Goal: Information Seeking & Learning: Learn about a topic

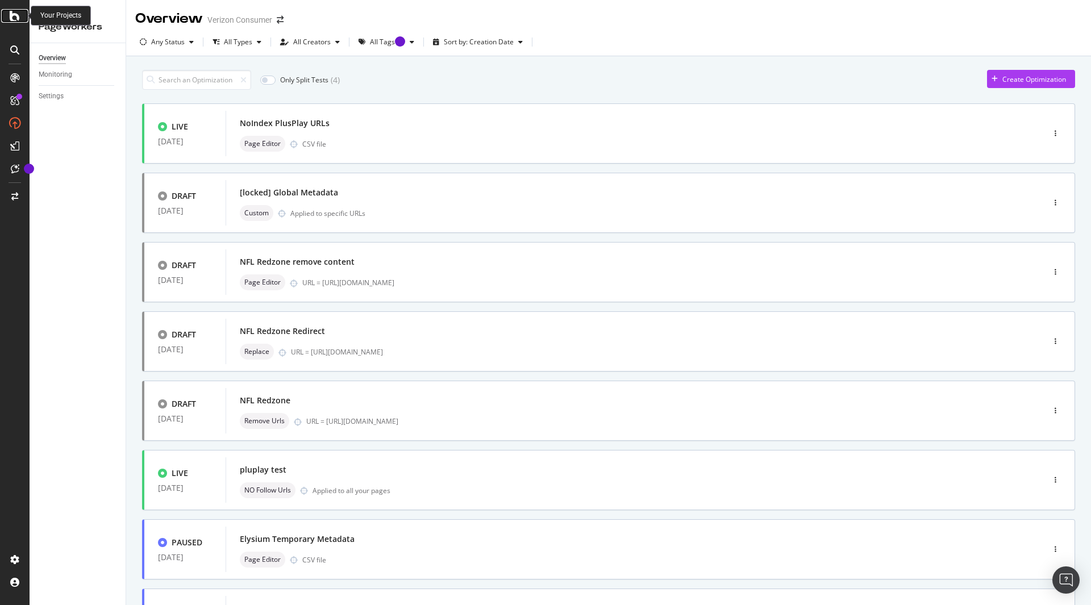
click at [7, 19] on div at bounding box center [14, 16] width 27 height 14
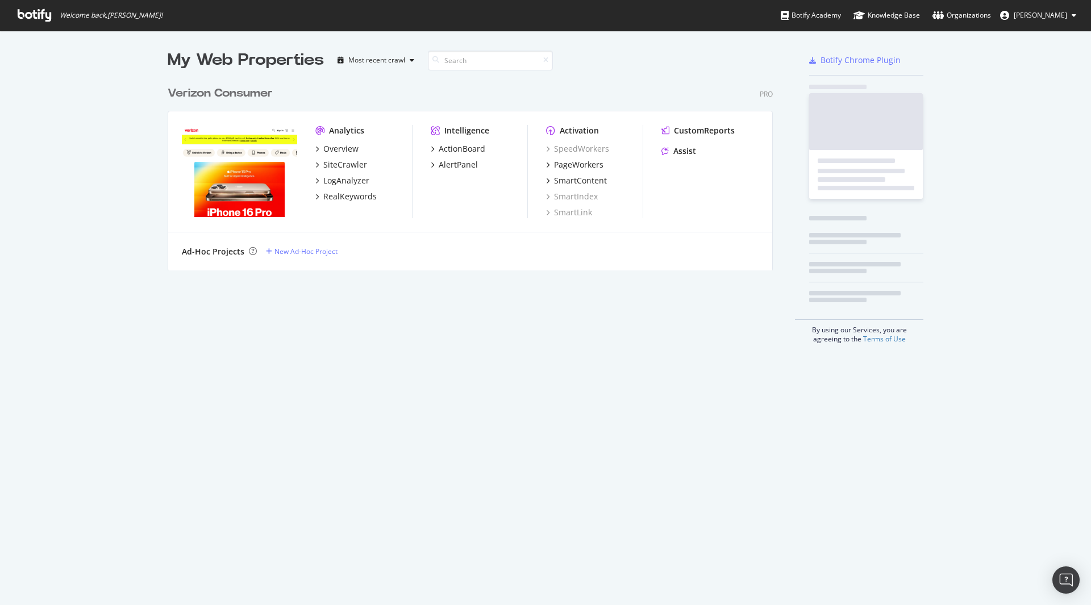
scroll to position [597, 1074]
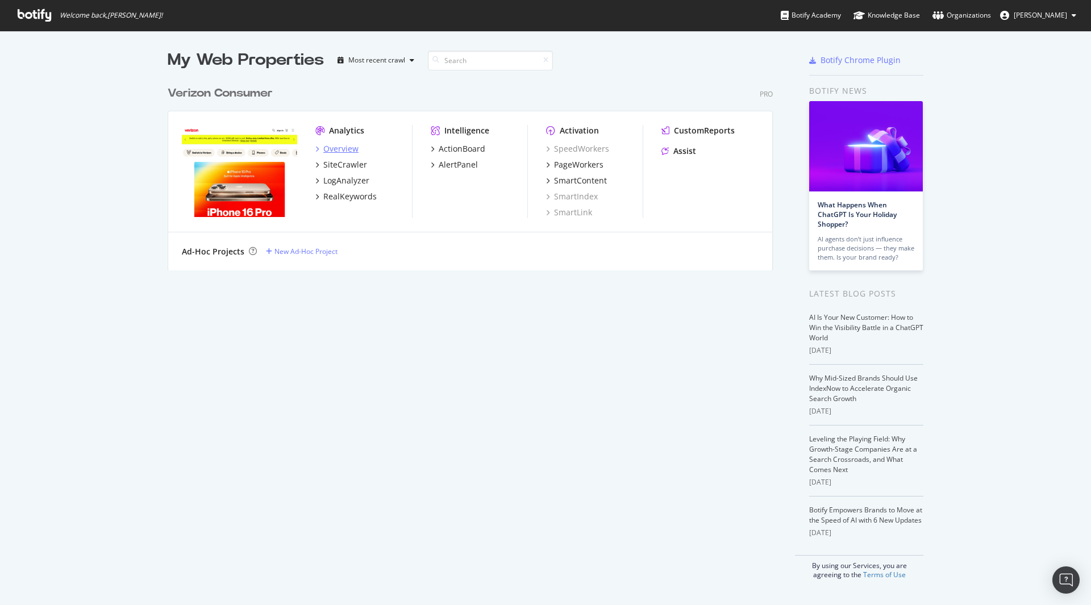
click at [334, 147] on div "Overview" at bounding box center [340, 148] width 35 height 11
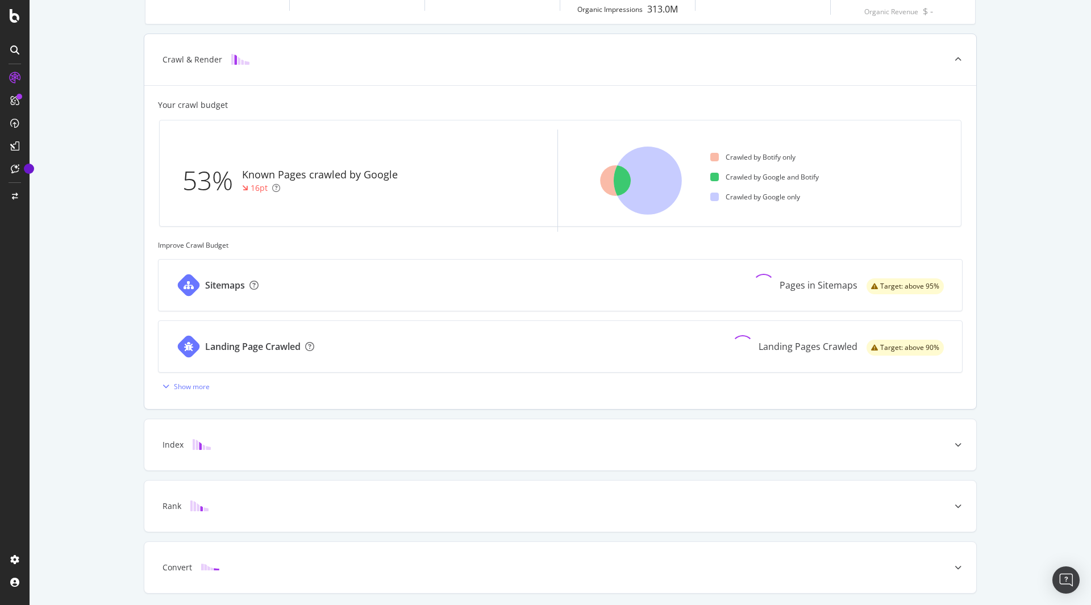
scroll to position [277, 0]
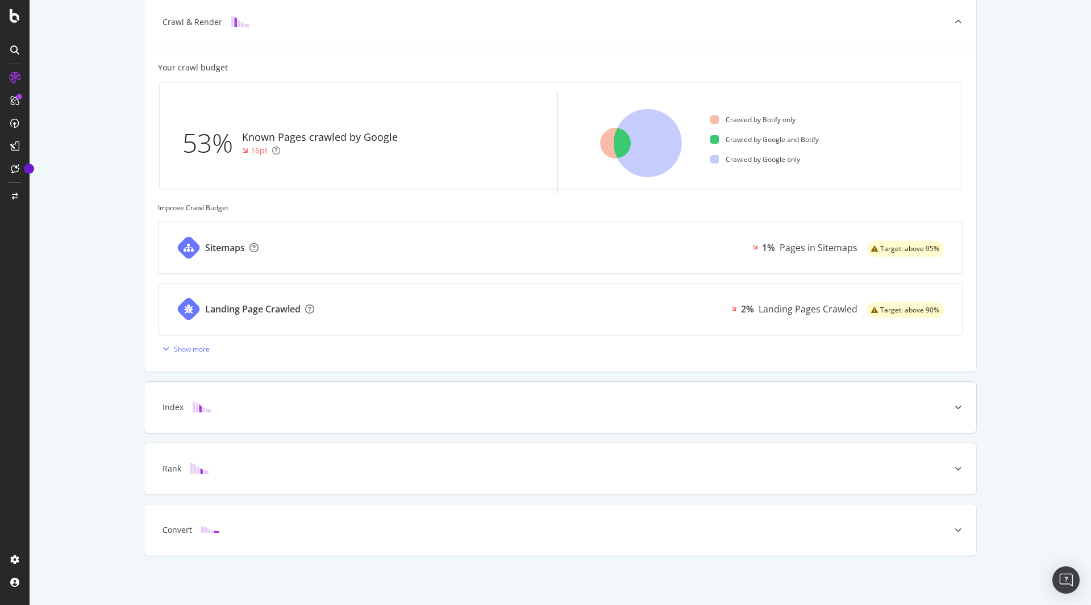
click at [259, 428] on div "Index" at bounding box center [560, 407] width 832 height 51
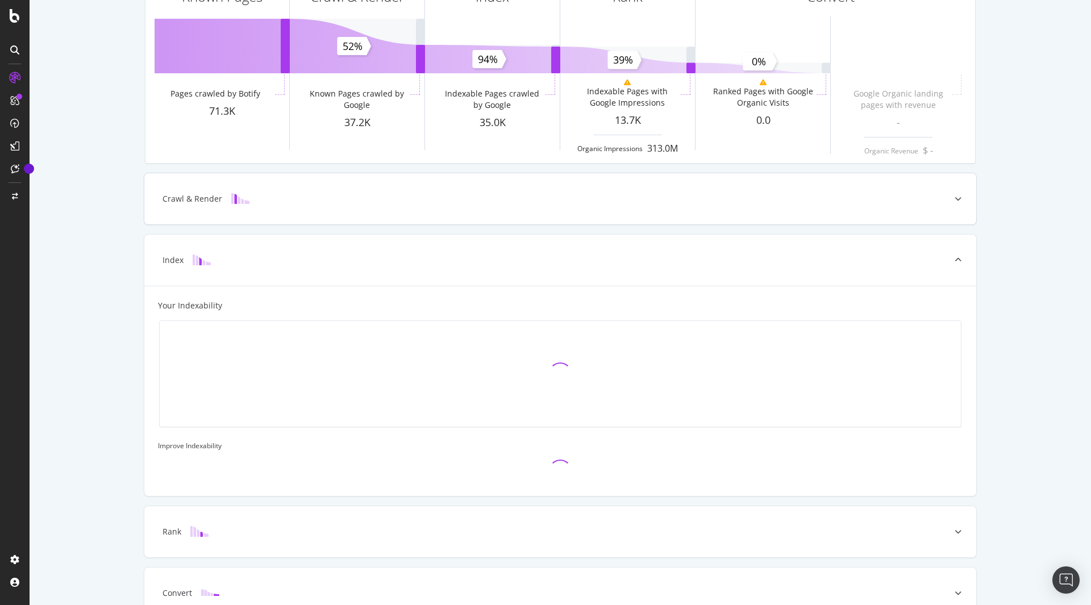
scroll to position [50, 0]
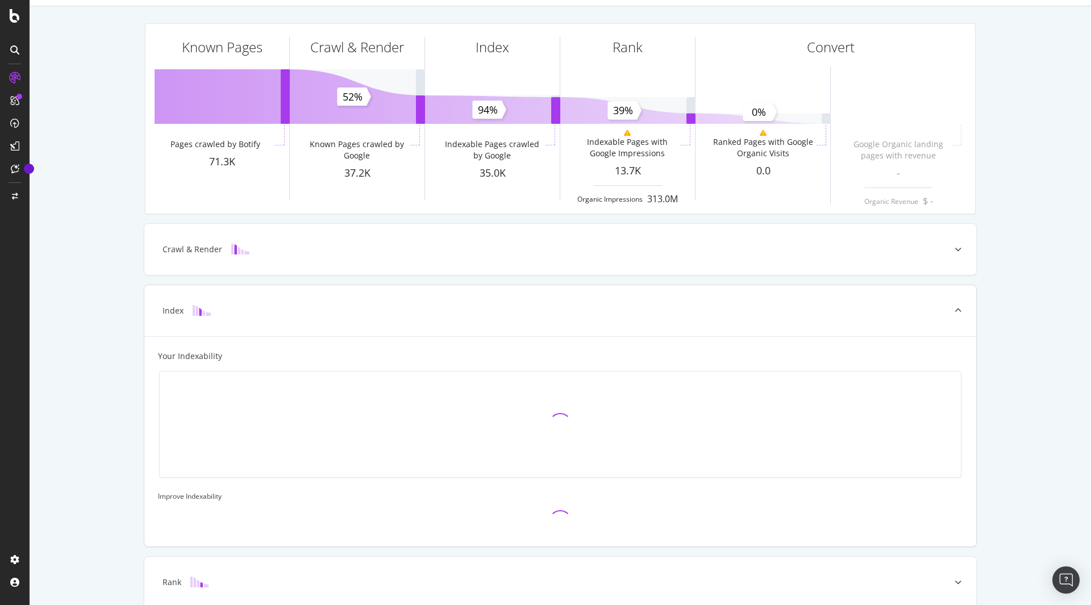
click at [226, 315] on div "Index" at bounding box center [542, 310] width 787 height 11
